Goal: Information Seeking & Learning: Check status

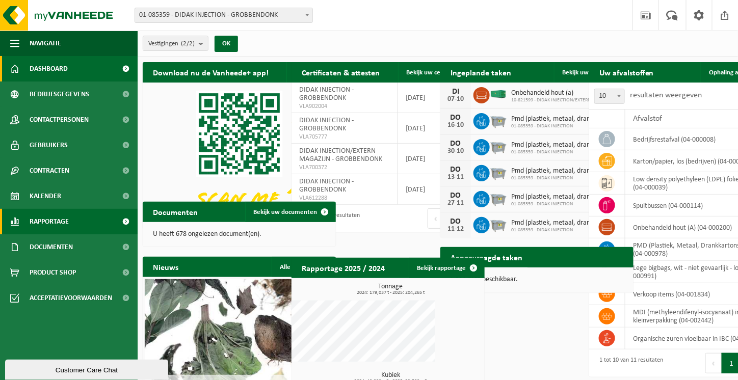
click at [52, 218] on span "Rapportage" at bounding box center [49, 221] width 39 height 25
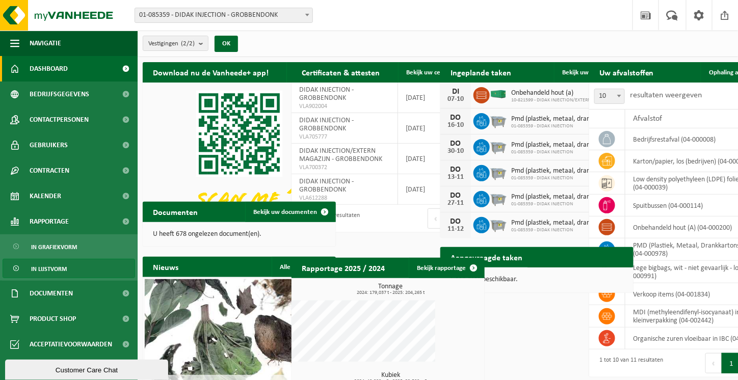
click at [60, 265] on span "In lijstvorm" at bounding box center [49, 269] width 36 height 19
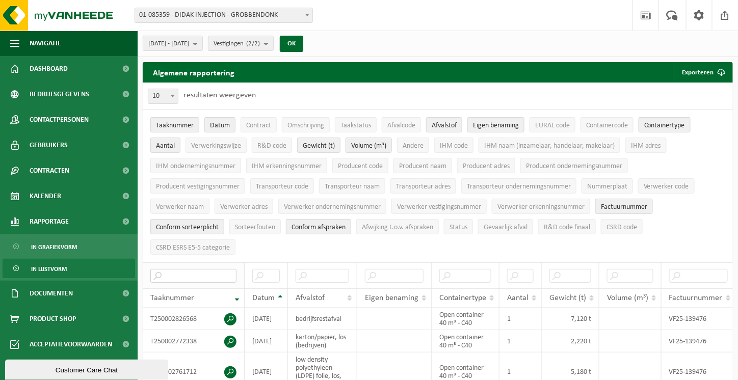
click at [199, 269] on input "text" at bounding box center [193, 276] width 86 height 14
paste input "T250002532187"
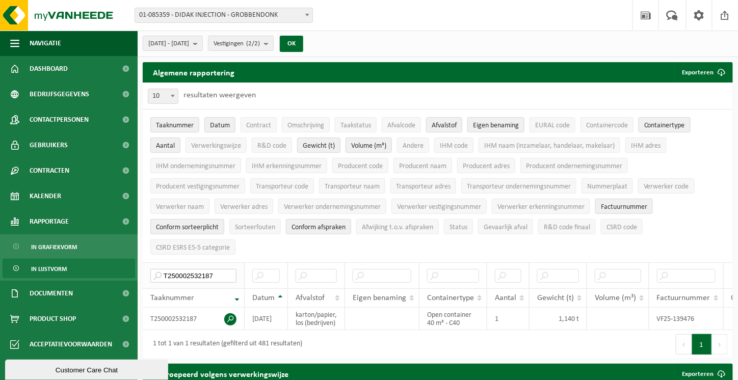
drag, startPoint x: 221, startPoint y: 252, endPoint x: 144, endPoint y: 249, distance: 77.1
click at [144, 263] on th "T250002532187" at bounding box center [194, 276] width 102 height 26
drag, startPoint x: 211, startPoint y: 252, endPoint x: 221, endPoint y: 249, distance: 11.1
click at [211, 269] on input "T250002532187" at bounding box center [193, 276] width 86 height 14
drag, startPoint x: 222, startPoint y: 249, endPoint x: 130, endPoint y: 245, distance: 92.4
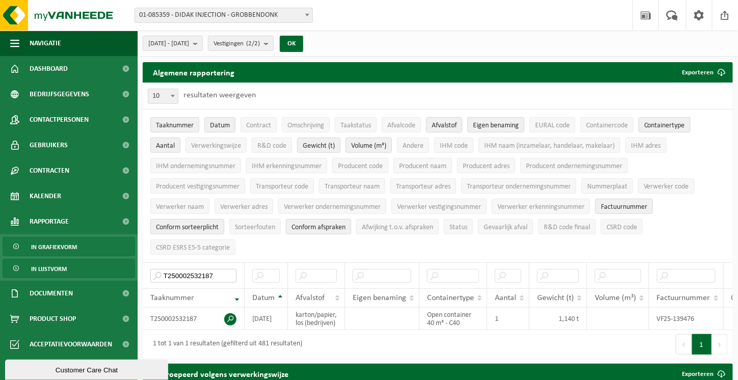
paste input "772338"
click at [209, 269] on input "T250002772338" at bounding box center [193, 276] width 86 height 14
drag, startPoint x: 220, startPoint y: 247, endPoint x: 164, endPoint y: 247, distance: 56.1
click at [164, 269] on input "T250002772338" at bounding box center [193, 276] width 86 height 14
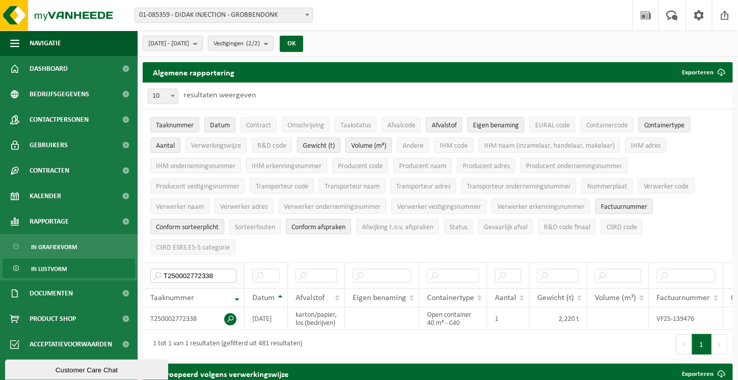
drag, startPoint x: 185, startPoint y: 252, endPoint x: 213, endPoint y: 250, distance: 27.6
click at [185, 269] on input "T250002772338" at bounding box center [193, 276] width 86 height 14
drag, startPoint x: 221, startPoint y: 249, endPoint x: 119, endPoint y: 249, distance: 102.0
paste input "53218"
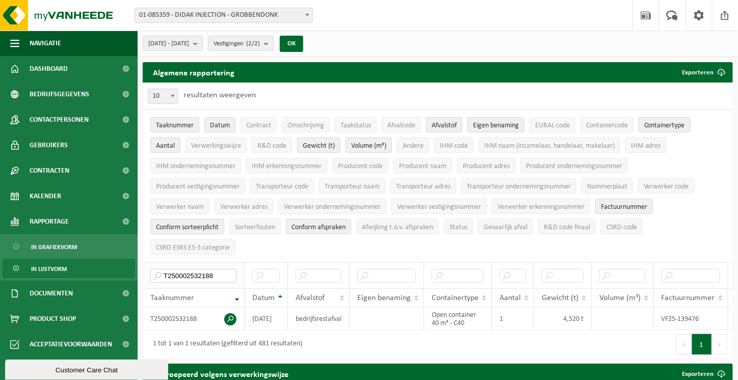
drag, startPoint x: 222, startPoint y: 251, endPoint x: 153, endPoint y: 245, distance: 69.6
click at [153, 269] on input "T250002532188" at bounding box center [193, 276] width 86 height 14
click at [211, 269] on input "T250002532188" at bounding box center [193, 276] width 86 height 14
drag, startPoint x: 215, startPoint y: 250, endPoint x: 128, endPoint y: 244, distance: 87.4
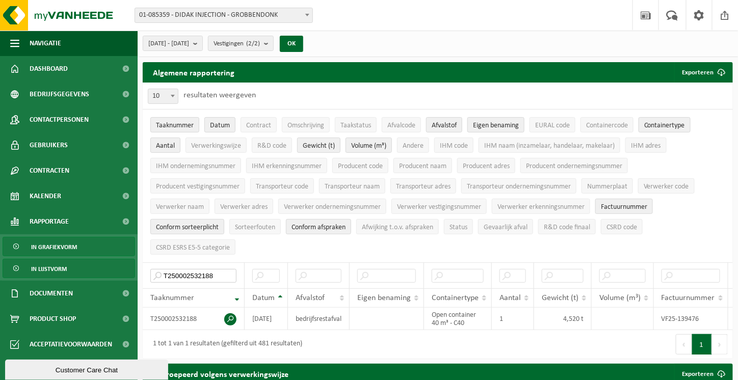
paste input "612805"
drag, startPoint x: 224, startPoint y: 251, endPoint x: 151, endPoint y: 247, distance: 73.0
click at [151, 269] on input "T250002612805" at bounding box center [193, 276] width 86 height 14
click at [209, 269] on input "T250002612805" at bounding box center [193, 276] width 86 height 14
drag, startPoint x: 222, startPoint y: 249, endPoint x: 124, endPoint y: 248, distance: 98.4
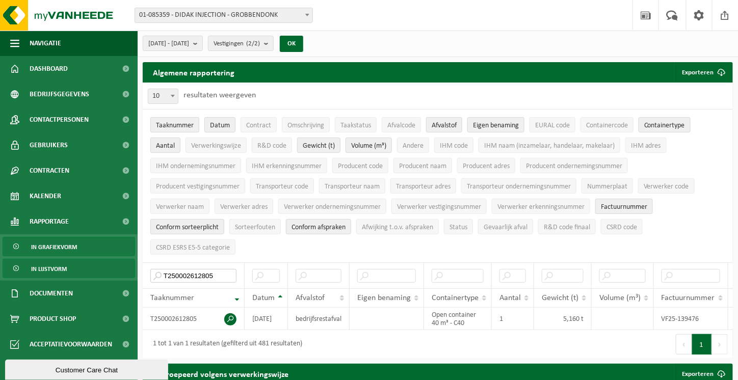
paste input "826568"
drag, startPoint x: 224, startPoint y: 250, endPoint x: 133, endPoint y: 248, distance: 91.8
drag, startPoint x: 196, startPoint y: 254, endPoint x: 214, endPoint y: 251, distance: 18.0
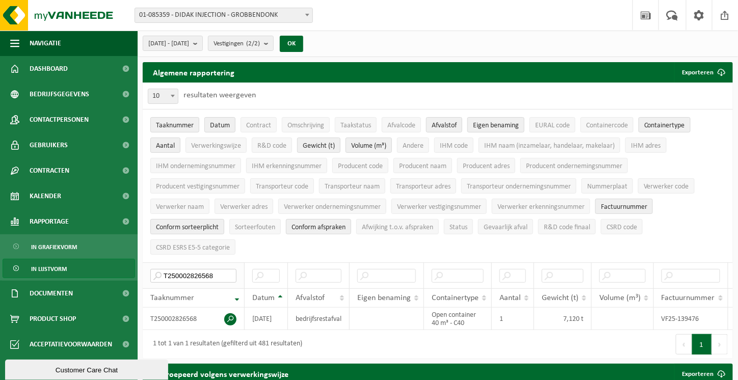
click at [196, 269] on input "T250002826568" at bounding box center [193, 276] width 86 height 14
drag, startPoint x: 221, startPoint y: 249, endPoint x: 120, endPoint y: 247, distance: 101.0
paste input "761712"
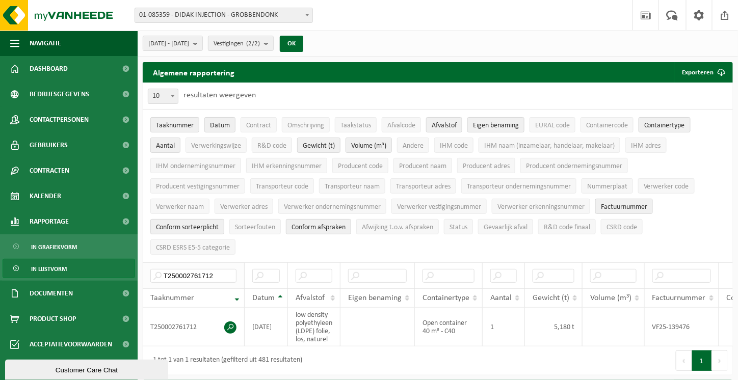
click at [218, 263] on th "T250002761712" at bounding box center [194, 276] width 102 height 26
drag, startPoint x: 220, startPoint y: 250, endPoint x: 196, endPoint y: 249, distance: 24.0
click at [142, 249] on div "Algemene rapportering Exporteren Enkel mijn selectie Alle beschikbare kolommen …" at bounding box center [438, 221] width 601 height 318
click at [216, 269] on input "T250002761712" at bounding box center [193, 276] width 86 height 14
click at [234, 269] on input "T250002761712" at bounding box center [193, 276] width 86 height 14
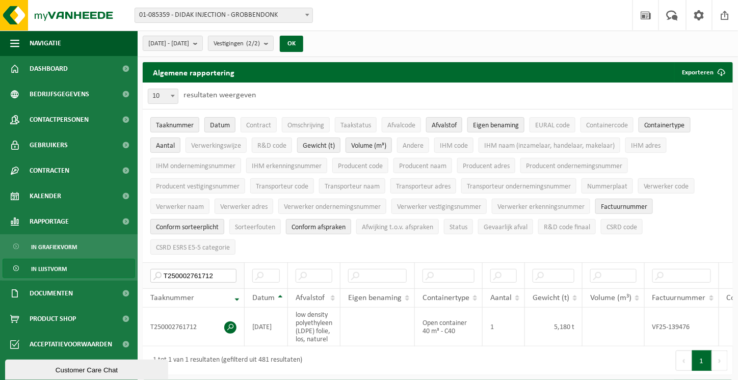
click at [201, 269] on input "T250002761712" at bounding box center [193, 276] width 86 height 14
drag, startPoint x: 219, startPoint y: 251, endPoint x: 130, endPoint y: 247, distance: 88.8
paste input "532187"
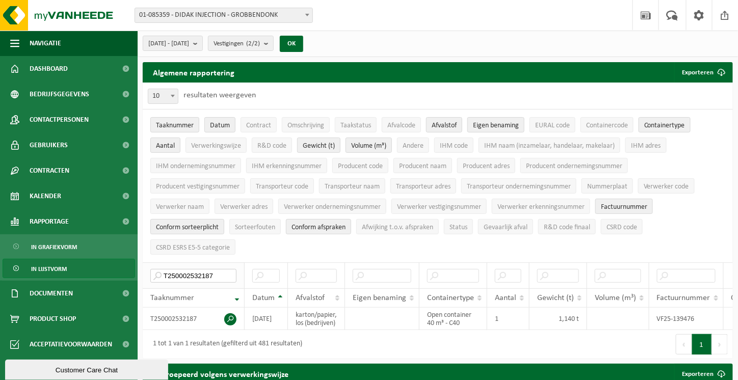
drag, startPoint x: 221, startPoint y: 251, endPoint x: 161, endPoint y: 251, distance: 59.7
click at [161, 269] on input "T250002532187" at bounding box center [193, 276] width 86 height 14
click at [197, 269] on input "T250002532187" at bounding box center [193, 276] width 86 height 14
drag, startPoint x: 210, startPoint y: 248, endPoint x: 133, endPoint y: 248, distance: 77.5
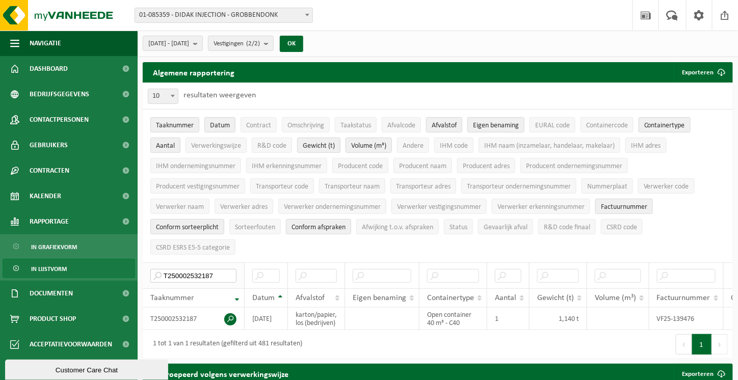
paste input "772338"
drag, startPoint x: 219, startPoint y: 250, endPoint x: 227, endPoint y: 250, distance: 7.6
click at [219, 269] on input "T250002772338" at bounding box center [193, 276] width 86 height 14
drag, startPoint x: 227, startPoint y: 250, endPoint x: 129, endPoint y: 259, distance: 98.8
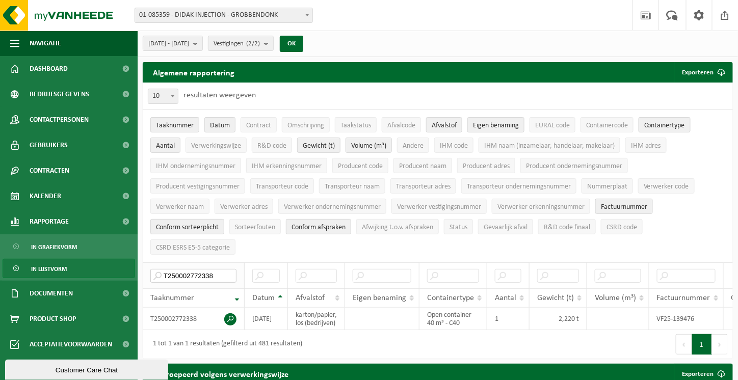
paste input "521986"
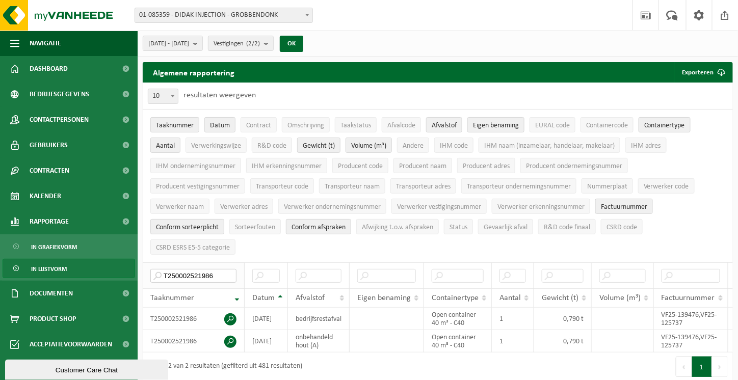
drag, startPoint x: 218, startPoint y: 248, endPoint x: 145, endPoint y: 246, distance: 72.9
click at [145, 263] on th "T250002521986" at bounding box center [194, 276] width 102 height 26
click at [205, 269] on input "T250002521986" at bounding box center [193, 276] width 86 height 14
drag, startPoint x: 230, startPoint y: 250, endPoint x: 134, endPoint y: 250, distance: 95.9
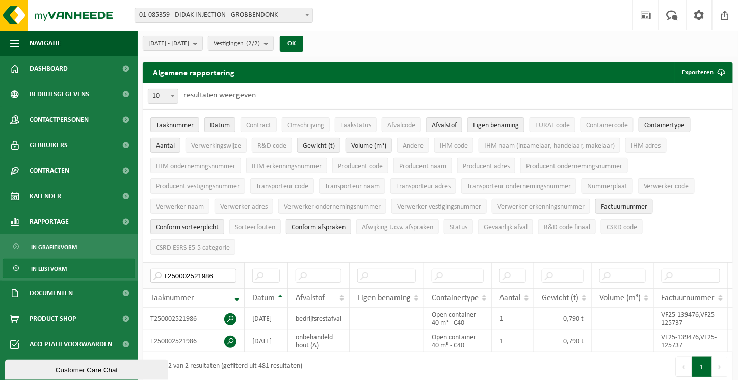
paste input "761711"
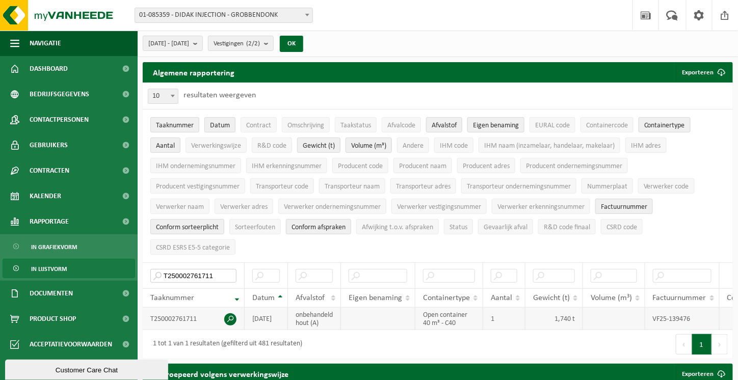
type input "T250002761711"
drag, startPoint x: 223, startPoint y: 244, endPoint x: 143, endPoint y: 250, distance: 80.8
click at [143, 263] on th "T250002761711" at bounding box center [194, 276] width 102 height 26
